Goal: Task Accomplishment & Management: Manage account settings

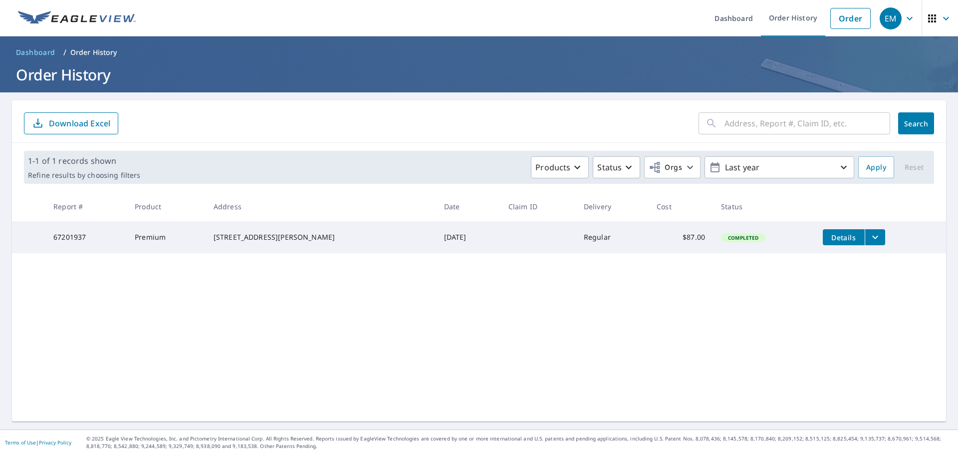
click at [865, 231] on button "filesDropdownBtn-67201937" at bounding box center [875, 237] width 20 height 16
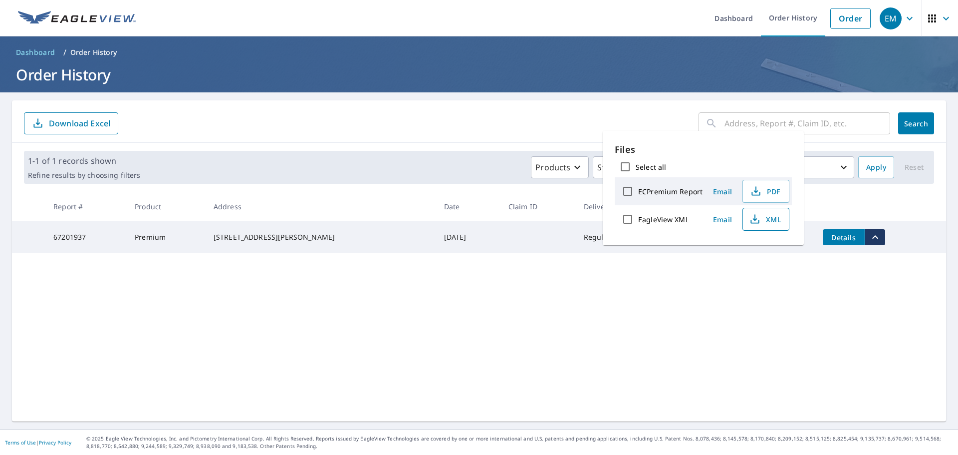
click at [749, 220] on icon "button" at bounding box center [755, 219] width 12 height 12
click at [904, 14] on icon "button" at bounding box center [910, 18] width 12 height 12
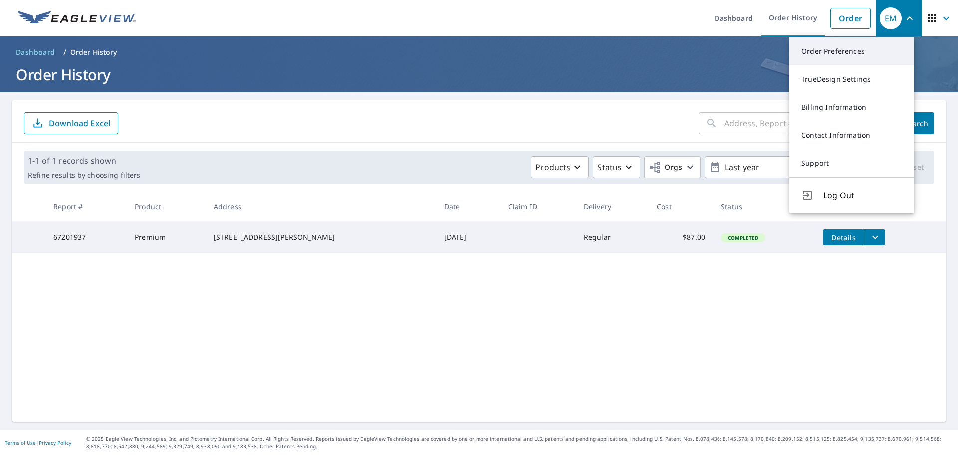
click at [855, 55] on link "Order Preferences" at bounding box center [851, 51] width 125 height 28
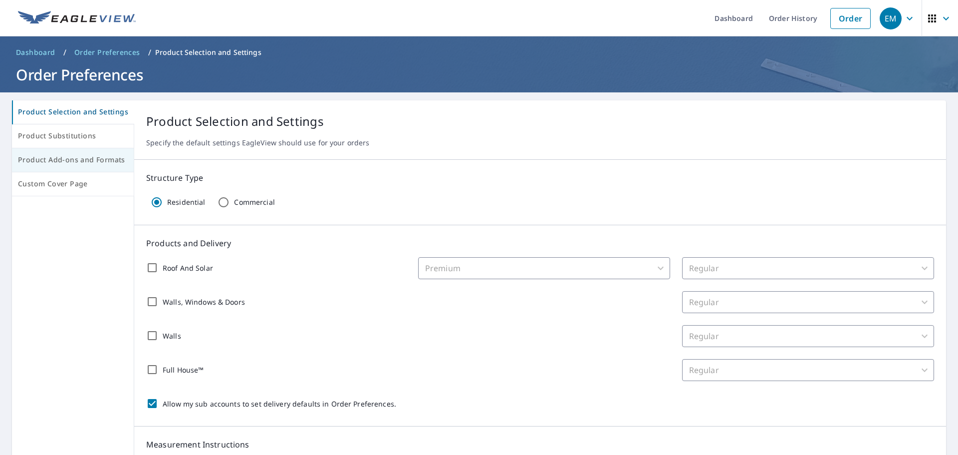
click at [68, 155] on span "Product Add-ons and Formats" at bounding box center [73, 160] width 110 height 12
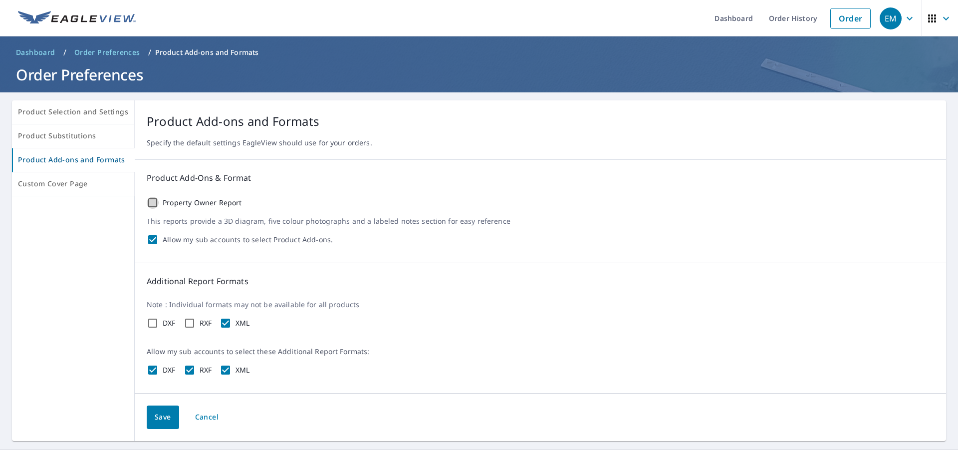
click at [149, 202] on input "Property Owner Report" at bounding box center [153, 203] width 12 height 12
click at [150, 201] on input "Property Owner Report" at bounding box center [153, 203] width 12 height 12
checkbox input "false"
click at [72, 139] on span "Product Substitutions" at bounding box center [73, 136] width 110 height 12
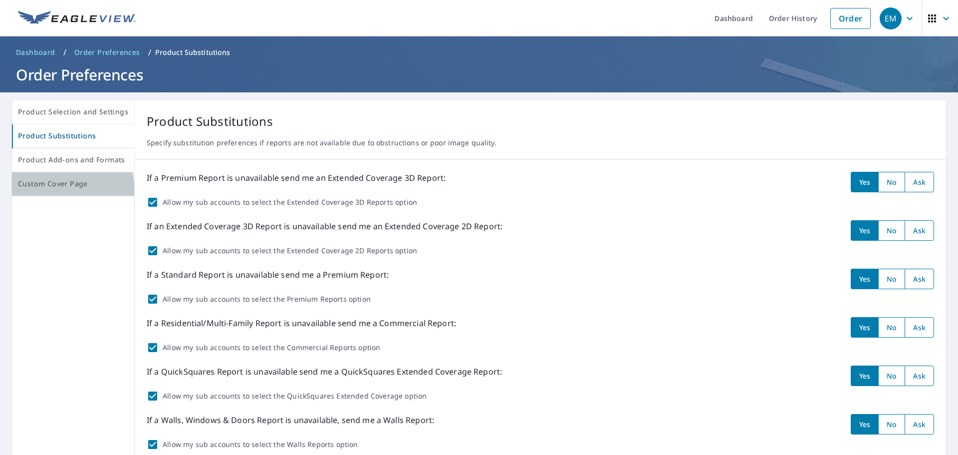
click at [53, 192] on button "Custom Cover Page" at bounding box center [73, 184] width 123 height 24
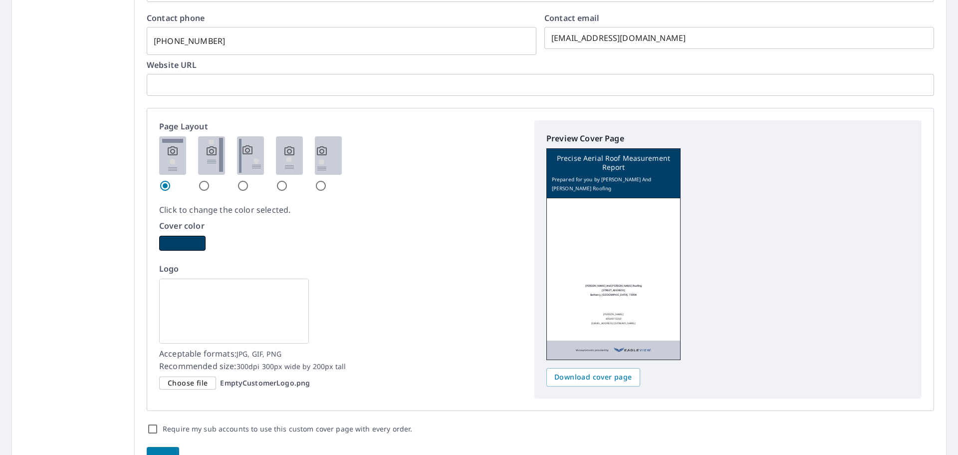
scroll to position [499, 0]
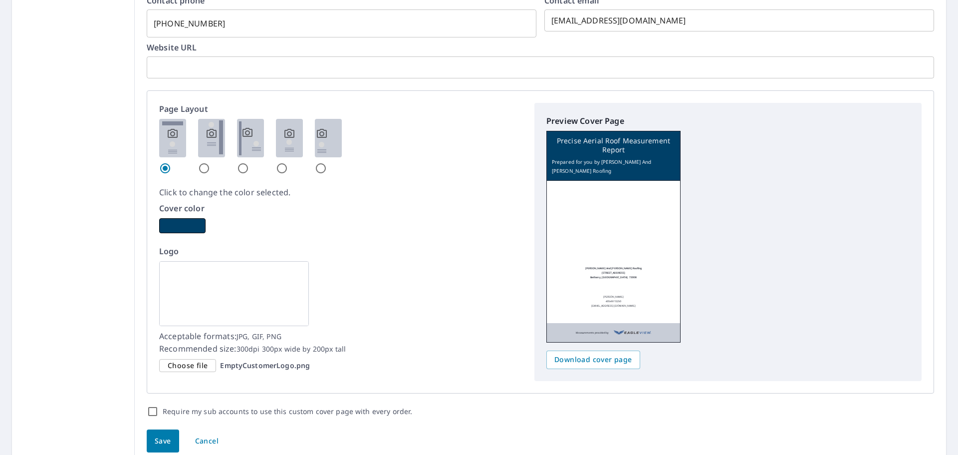
click at [199, 361] on span "Choose file" at bounding box center [188, 365] width 40 height 12
click at [0, 0] on input "Choose file EmptyCustomerLogo.png" at bounding box center [0, 0] width 0 height 0
